Goal: Check status: Check status

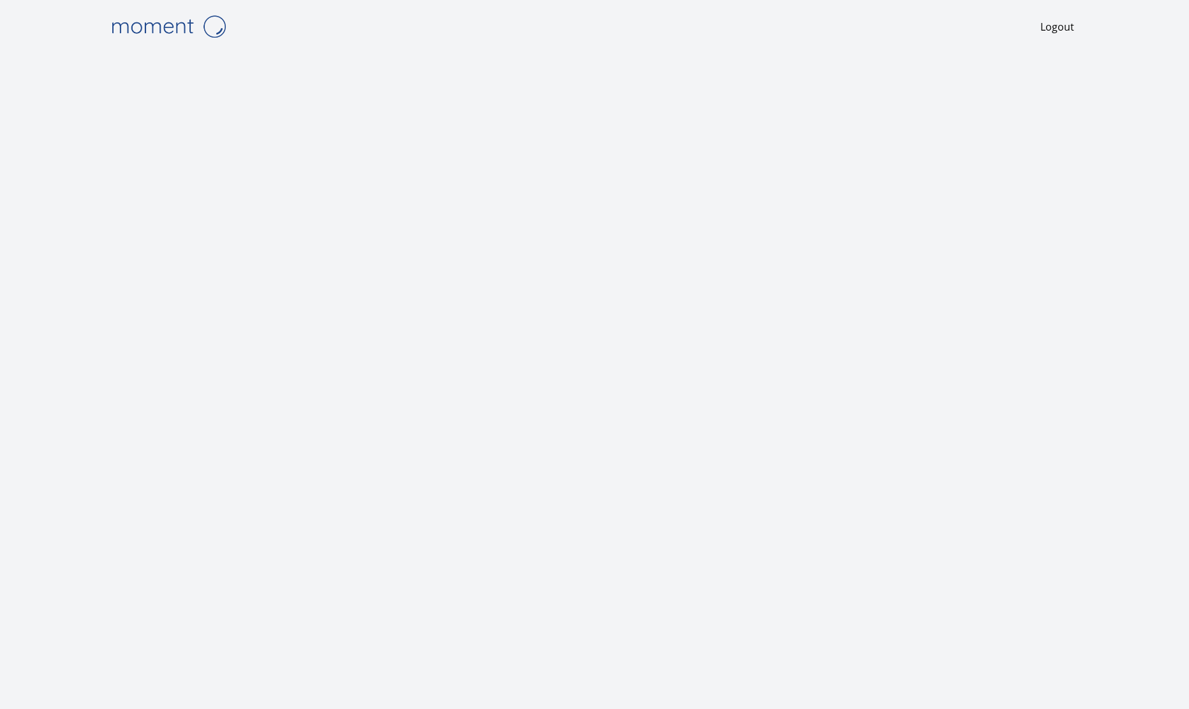
click at [161, 24] on img at bounding box center [169, 26] width 128 height 33
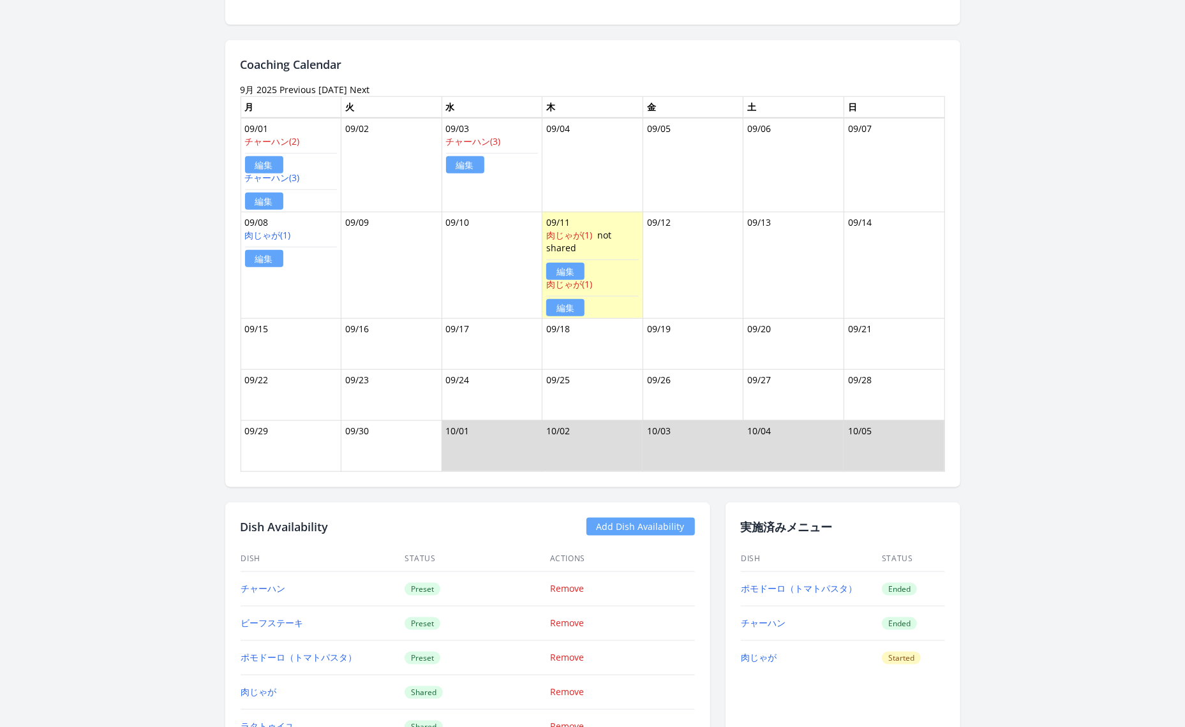
scroll to position [835, 0]
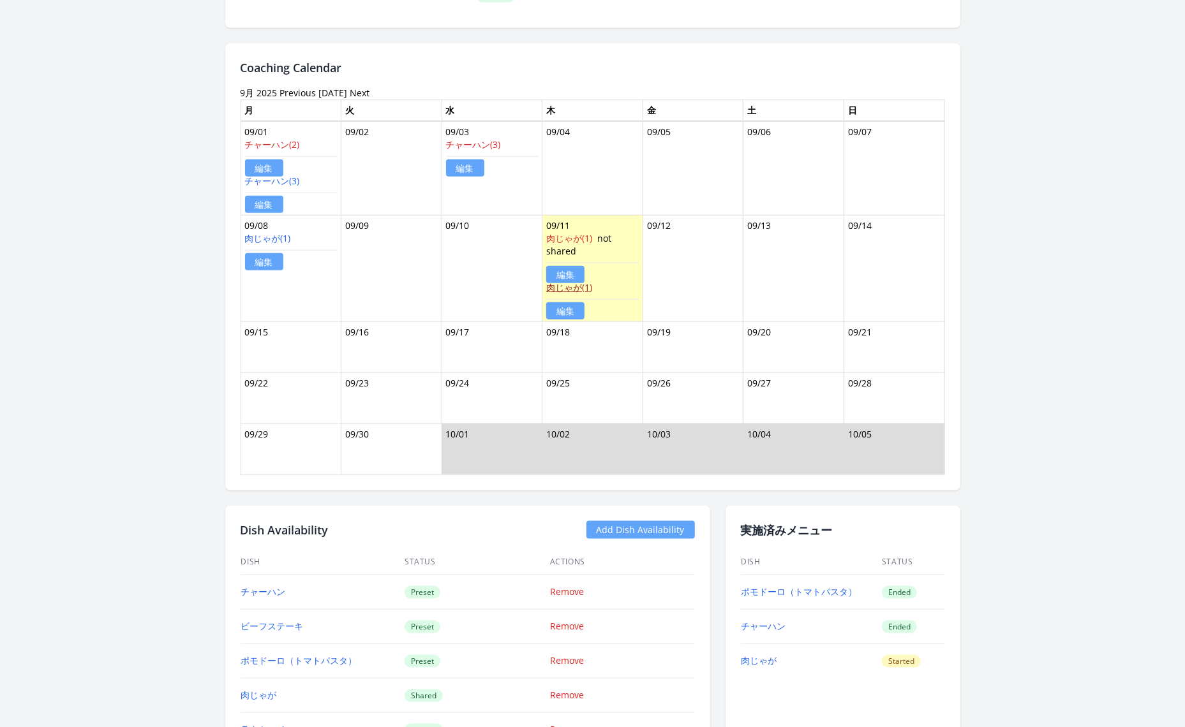
click at [579, 285] on link "肉じゃが(1)" at bounding box center [569, 287] width 46 height 12
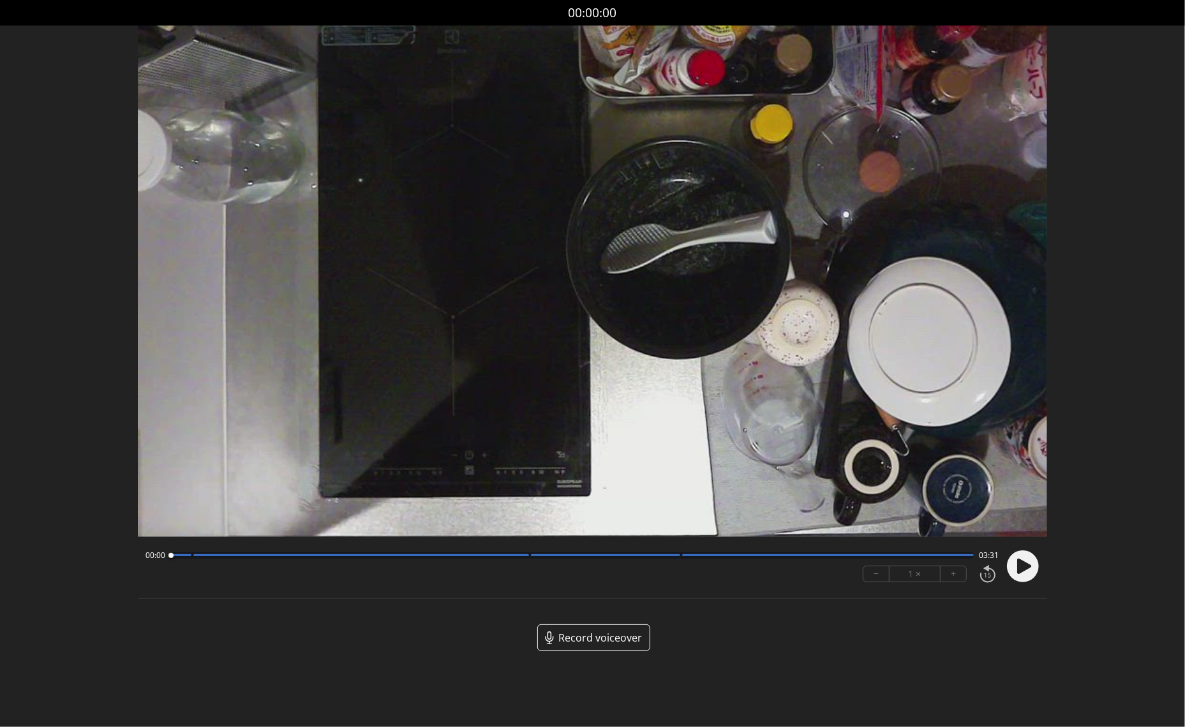
click at [1016, 546] on div at bounding box center [1020, 566] width 38 height 43
click at [1020, 560] on icon at bounding box center [1024, 565] width 14 height 15
click at [952, 579] on button "+" at bounding box center [953, 574] width 26 height 15
click at [1021, 568] on circle at bounding box center [1023, 567] width 32 height 32
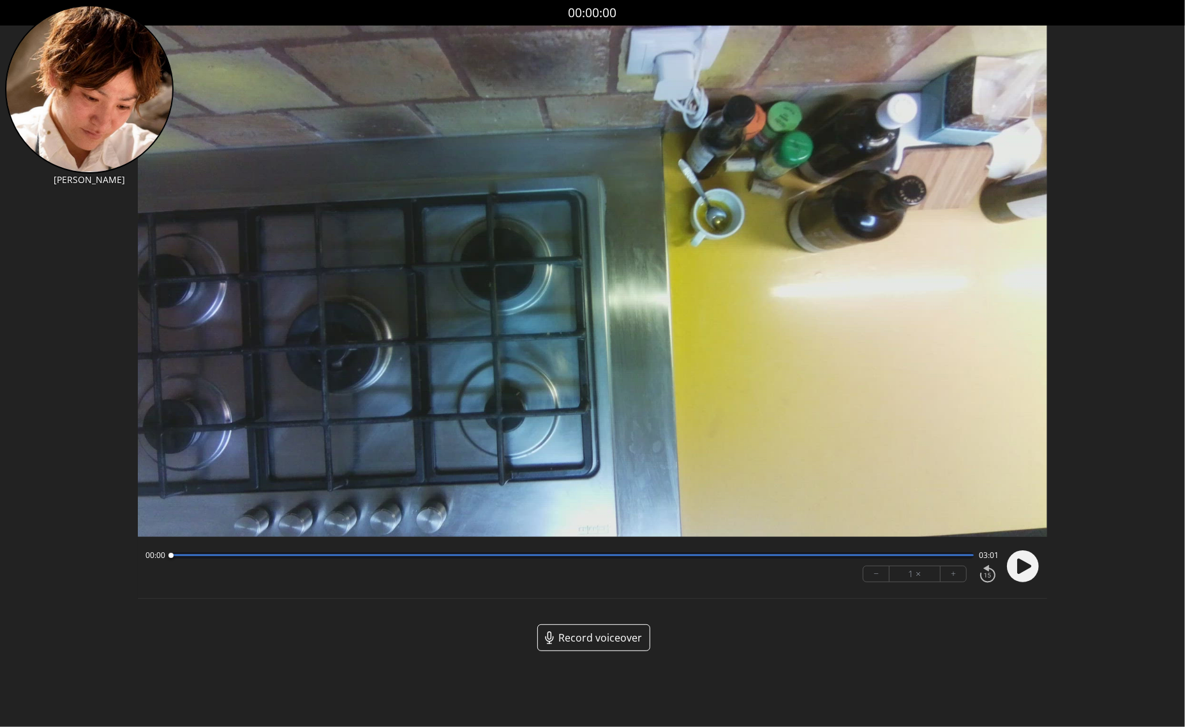
click at [1025, 568] on icon at bounding box center [1024, 565] width 14 height 15
click at [1018, 567] on icon at bounding box center [1019, 566] width 3 height 13
drag, startPoint x: 182, startPoint y: 556, endPoint x: 154, endPoint y: 556, distance: 28.1
click at [154, 556] on div "00:00 03:01" at bounding box center [571, 556] width 853 height 10
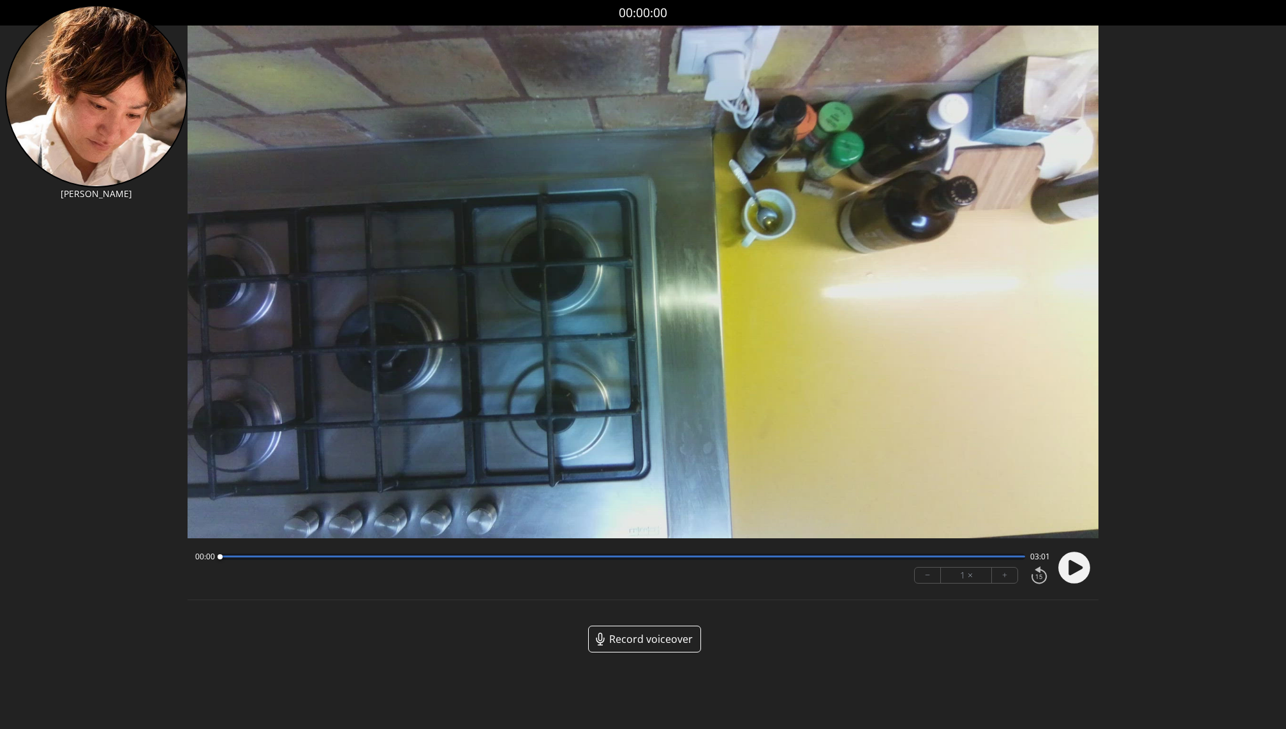
click at [1080, 570] on circle at bounding box center [1075, 568] width 32 height 32
